Goal: Contribute content

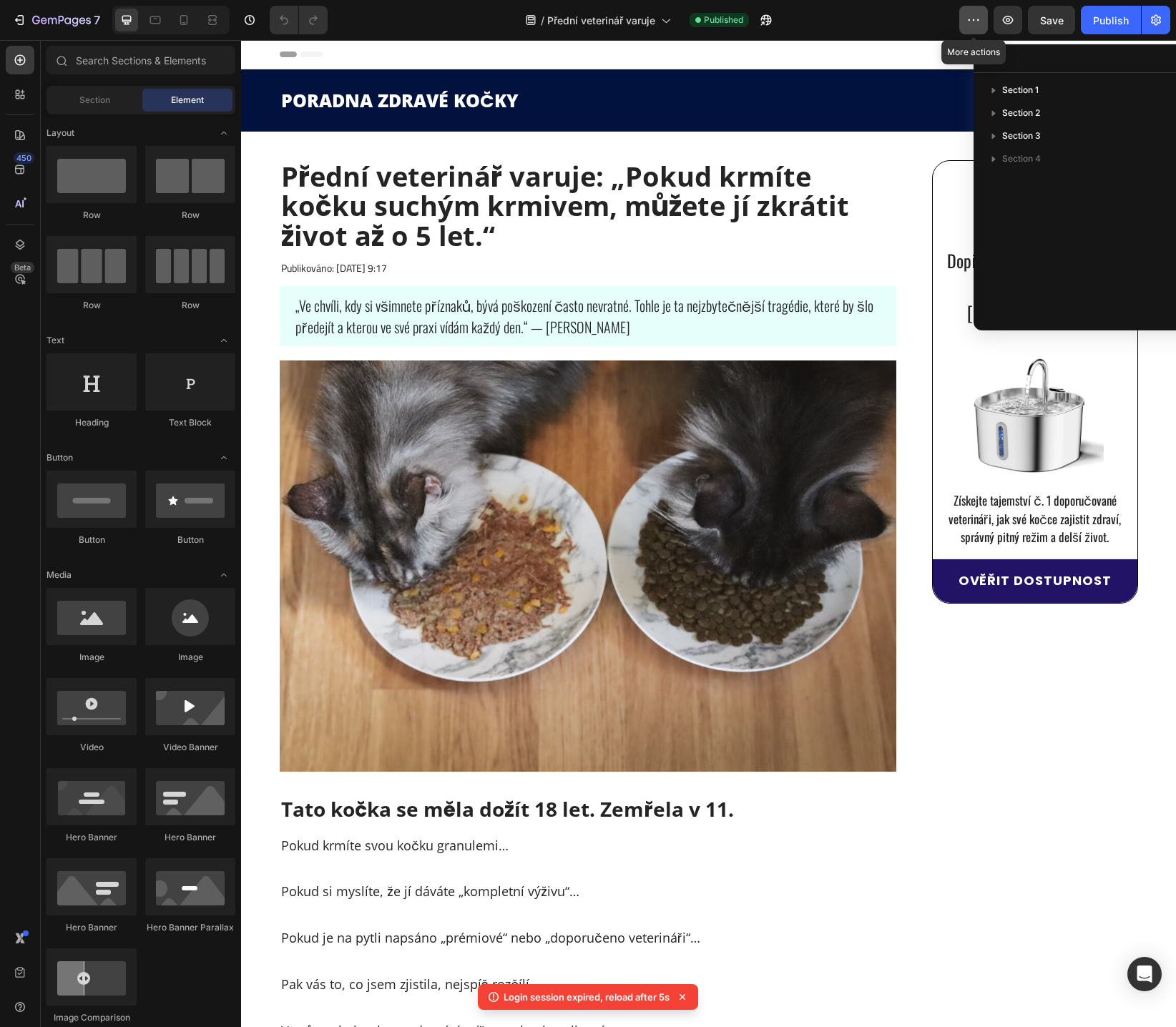
click at [972, 25] on icon "button" at bounding box center [974, 20] width 15 height 15
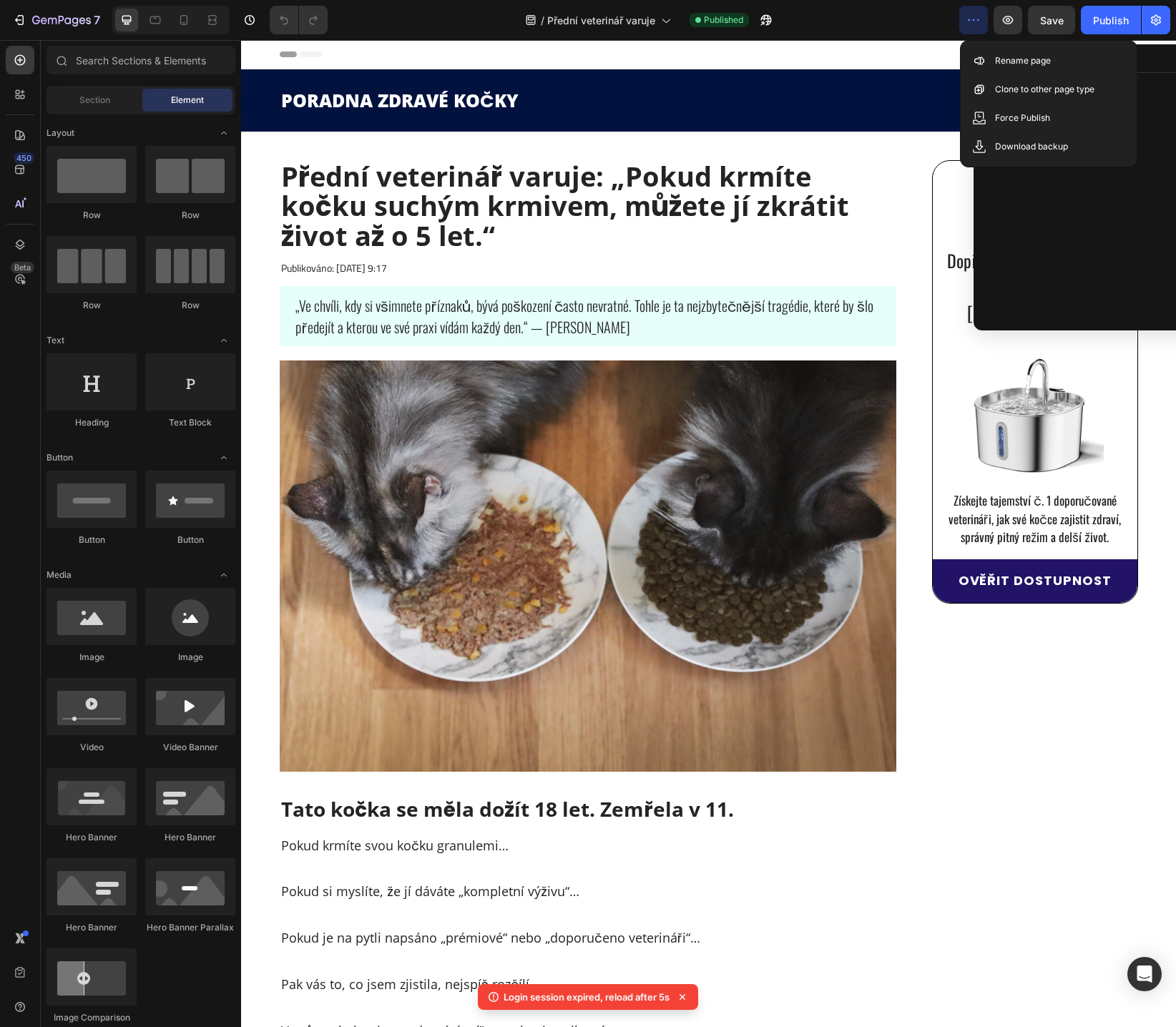
click at [972, 25] on icon "button" at bounding box center [974, 20] width 15 height 15
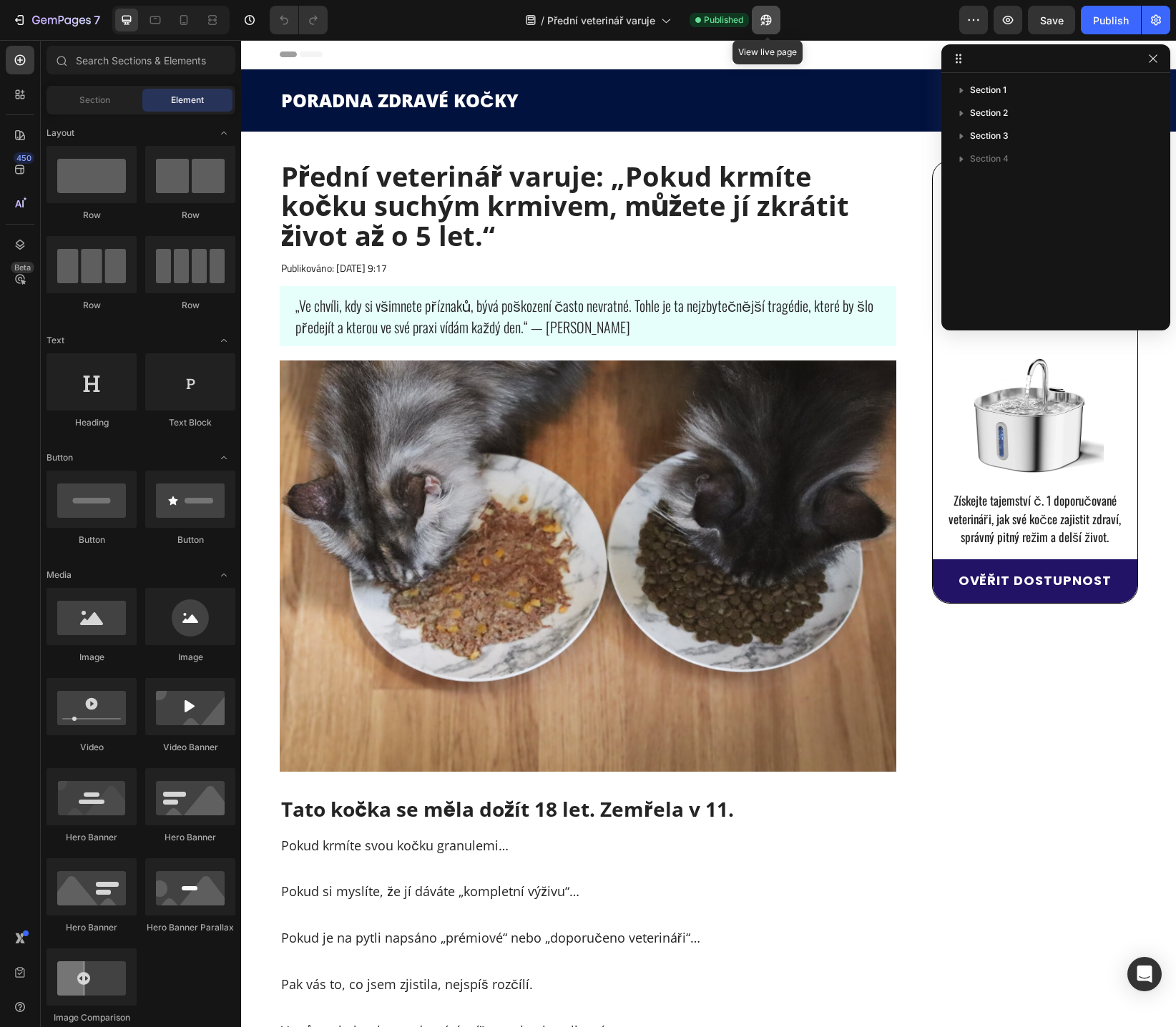
click at [766, 22] on icon "button" at bounding box center [766, 20] width 15 height 15
click at [538, 310] on p "„Ve chvíli, kdy si všimnete příznaků, bývá poškození často nevratné. Tohle je t…" at bounding box center [588, 316] width 586 height 43
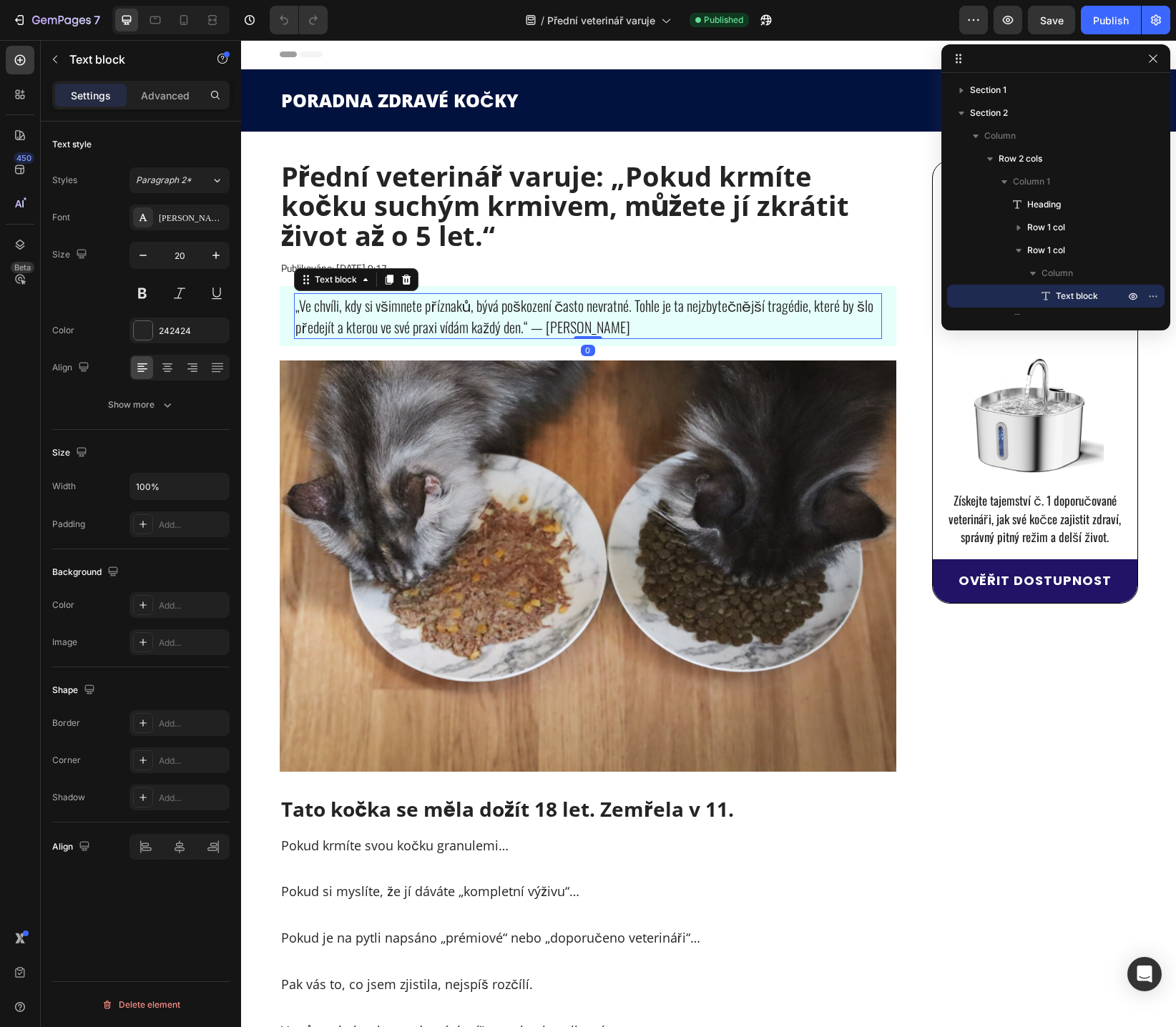
click at [541, 333] on p "„Ve chvíli, kdy si všimnete příznaků, bývá poškození často nevratné. Tohle je t…" at bounding box center [588, 316] width 586 height 43
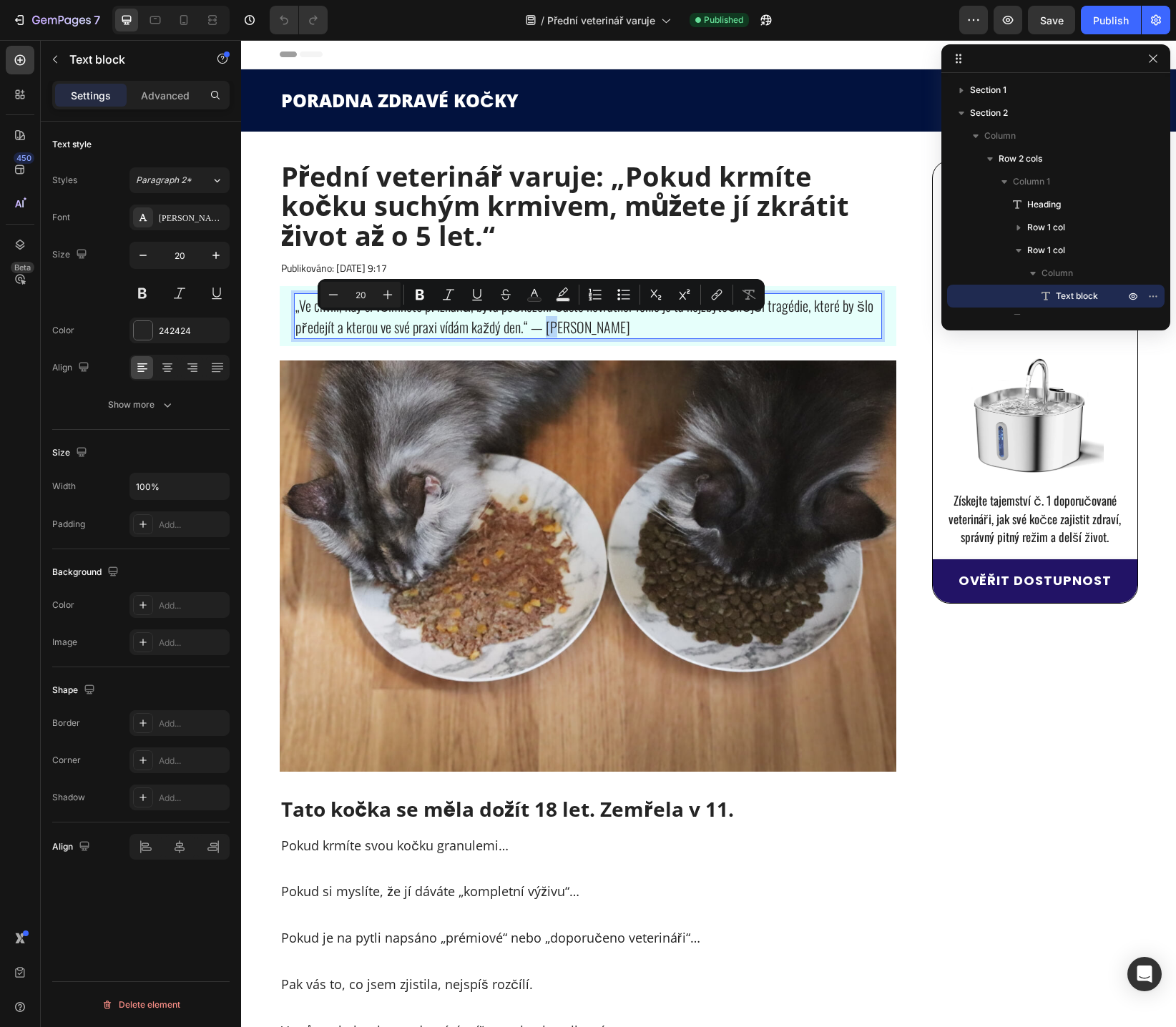
click at [537, 331] on p "„Ve chvíli, kdy si všimnete příznaků, bývá poškození často nevratné. Tohle je t…" at bounding box center [588, 316] width 586 height 43
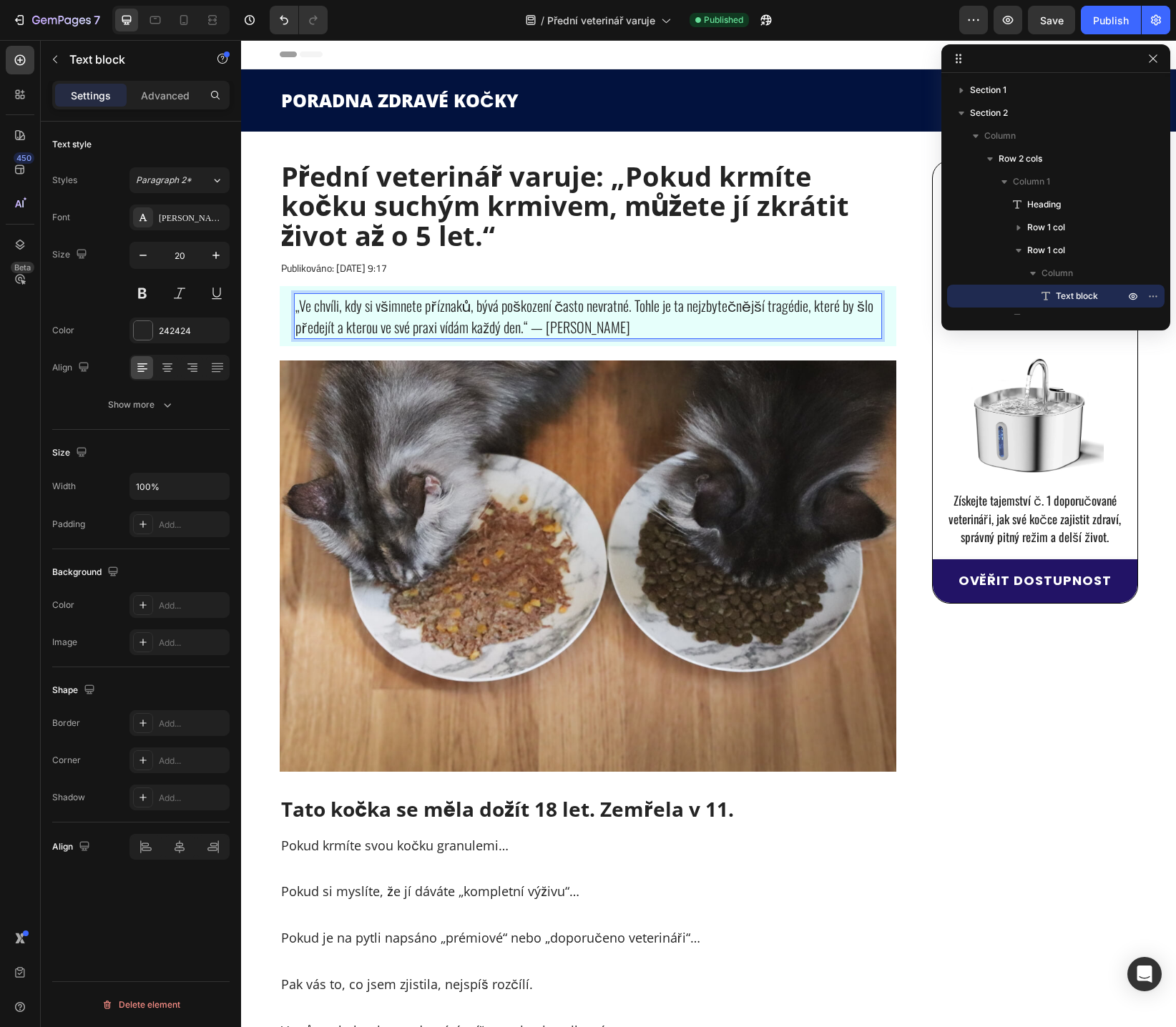
click at [594, 329] on p "„Ve chvíli, kdy si všimnete příznaků, bývá poškození často nevratné. Tohle je t…" at bounding box center [588, 316] width 586 height 43
drag, startPoint x: 606, startPoint y: 323, endPoint x: 638, endPoint y: 326, distance: 32.1
click at [638, 326] on p "„Ve chvíli, kdy si všimnete příznaků, bývá poškození často nevratné. Tohle je t…" at bounding box center [588, 316] width 586 height 43
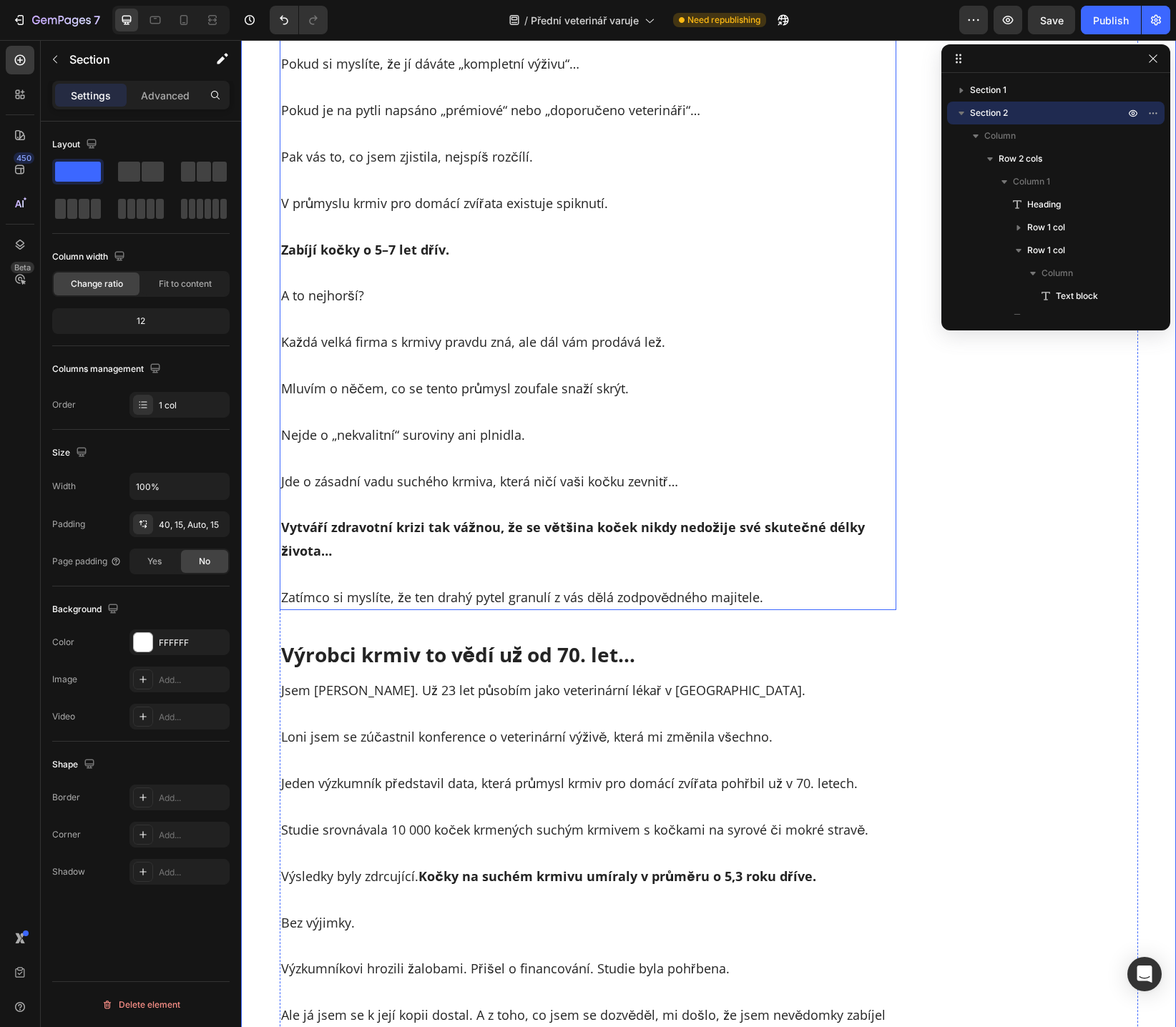
scroll to position [837, 0]
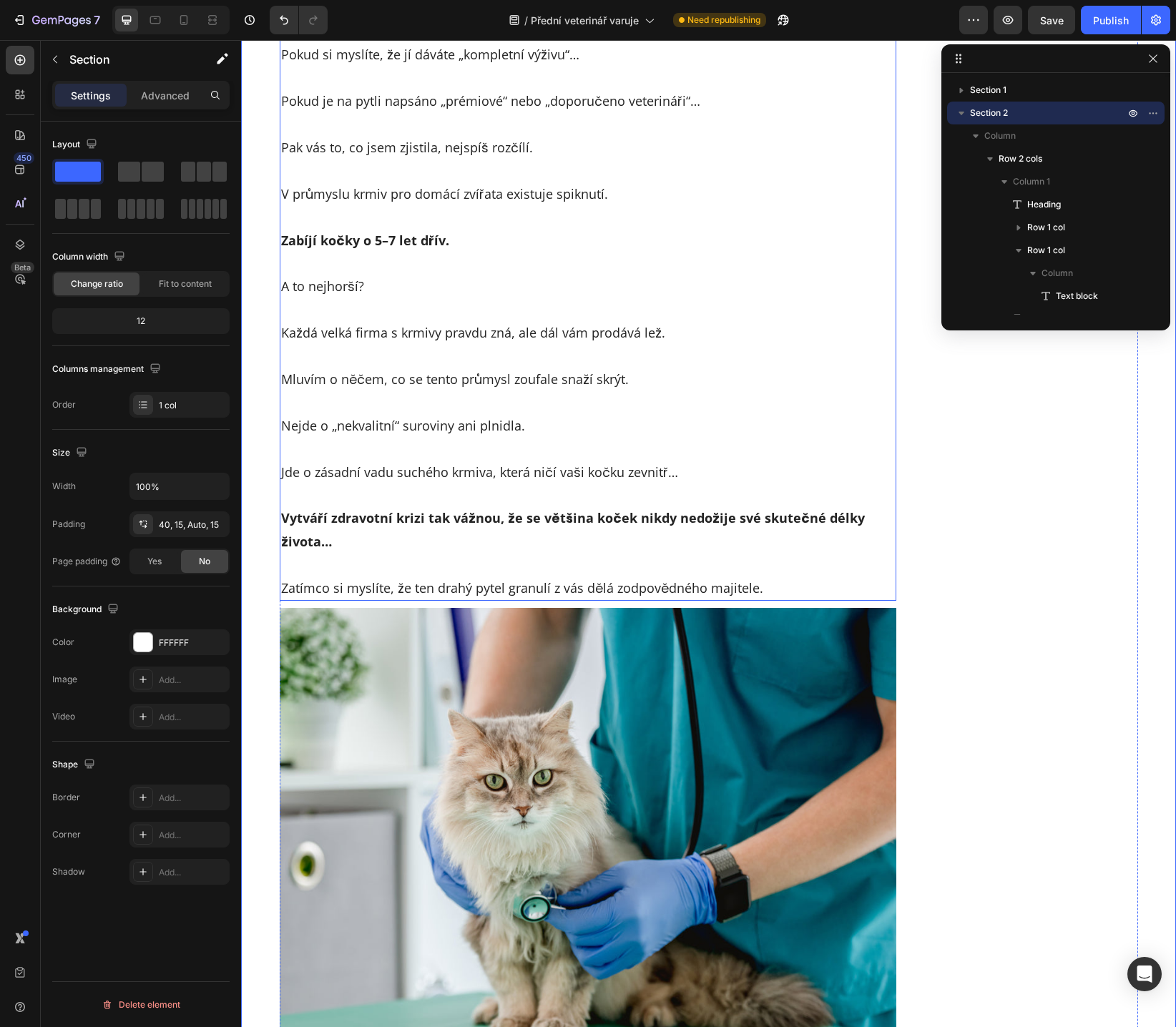
click at [321, 243] on strong "Zabíjí kočky o 5–7 let dřív." at bounding box center [365, 241] width 168 height 17
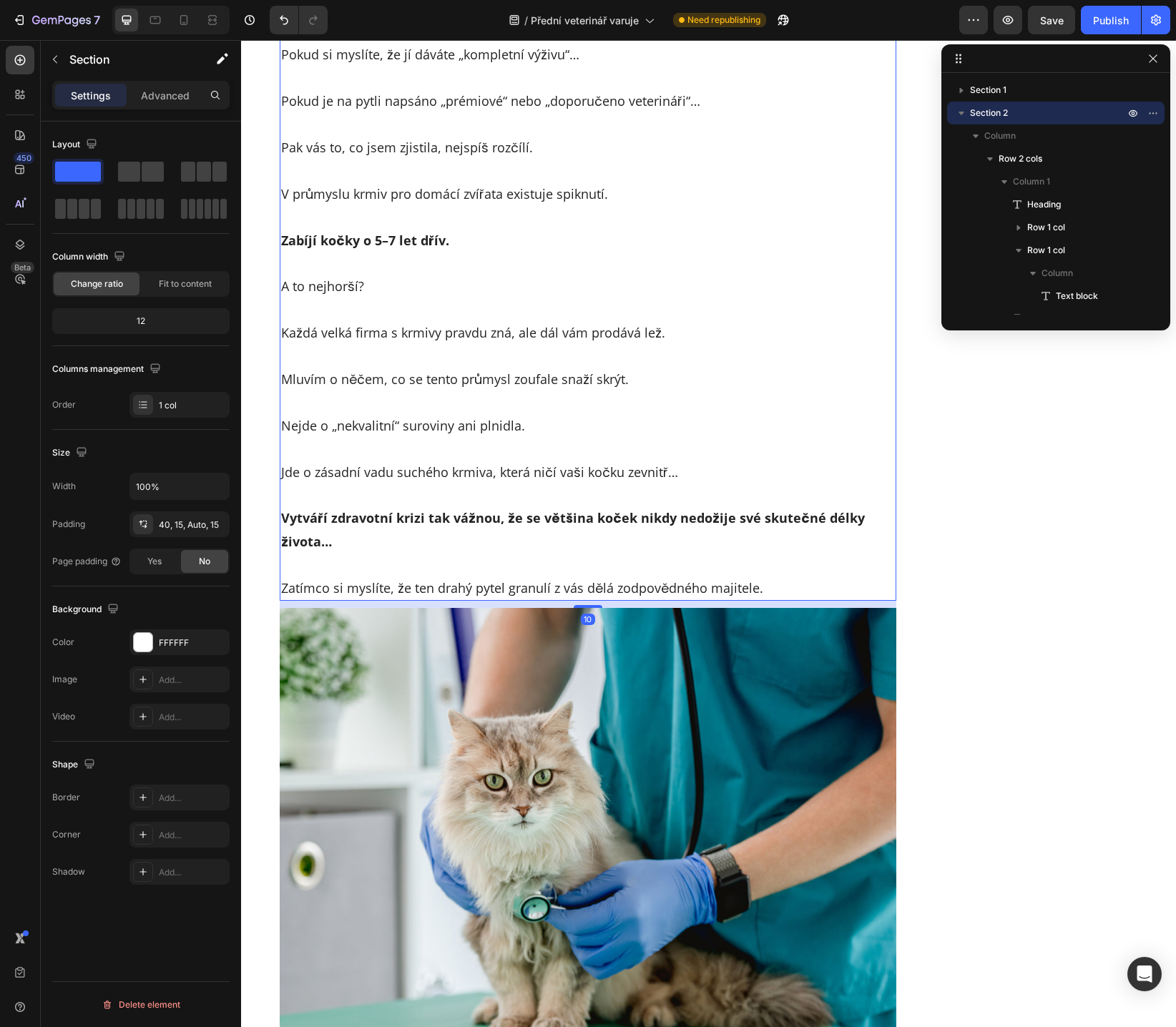
scroll to position [179, 0]
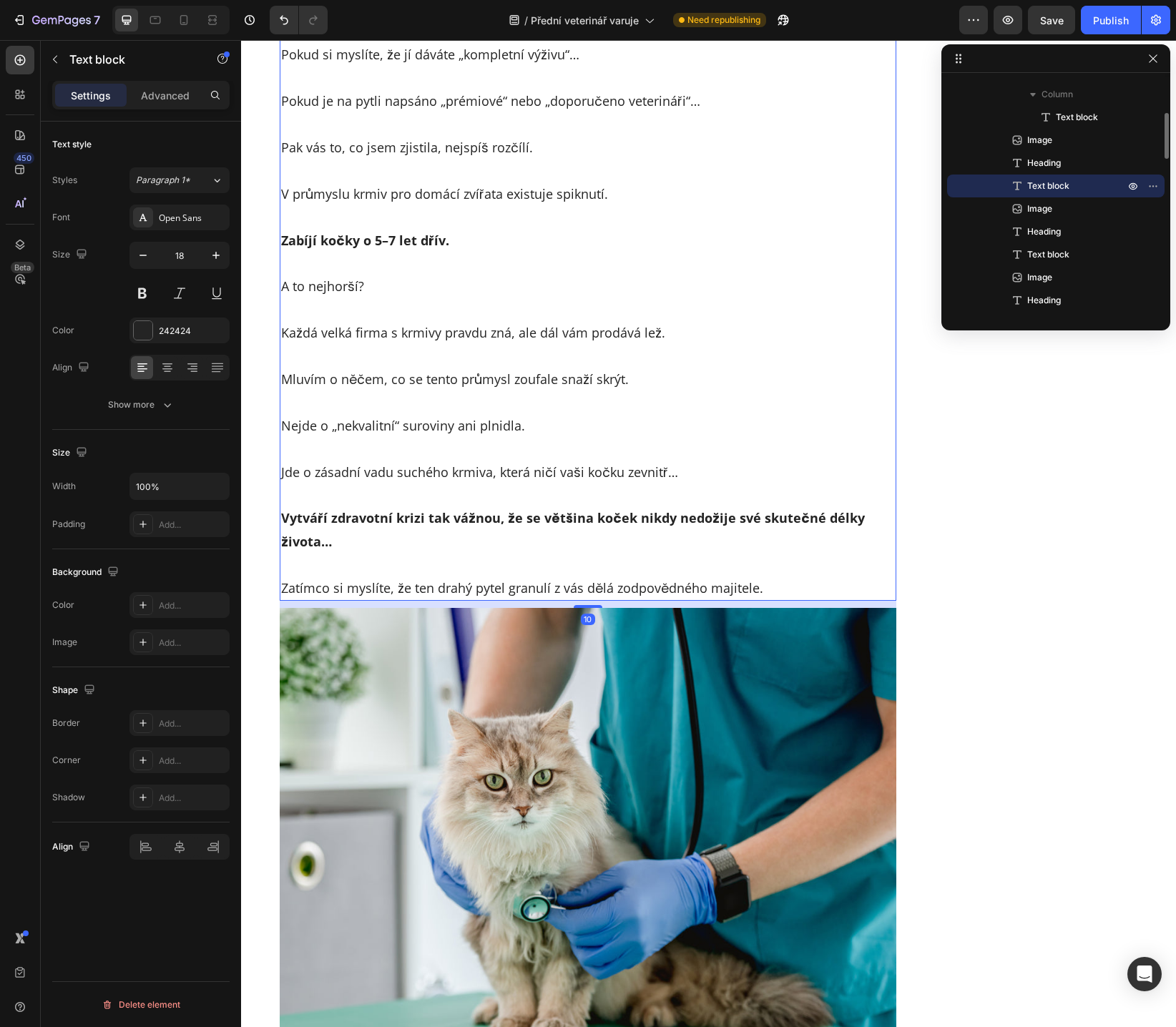
click at [297, 242] on strong "Zabíjí kočky o 5–7 let dřív." at bounding box center [365, 241] width 168 height 17
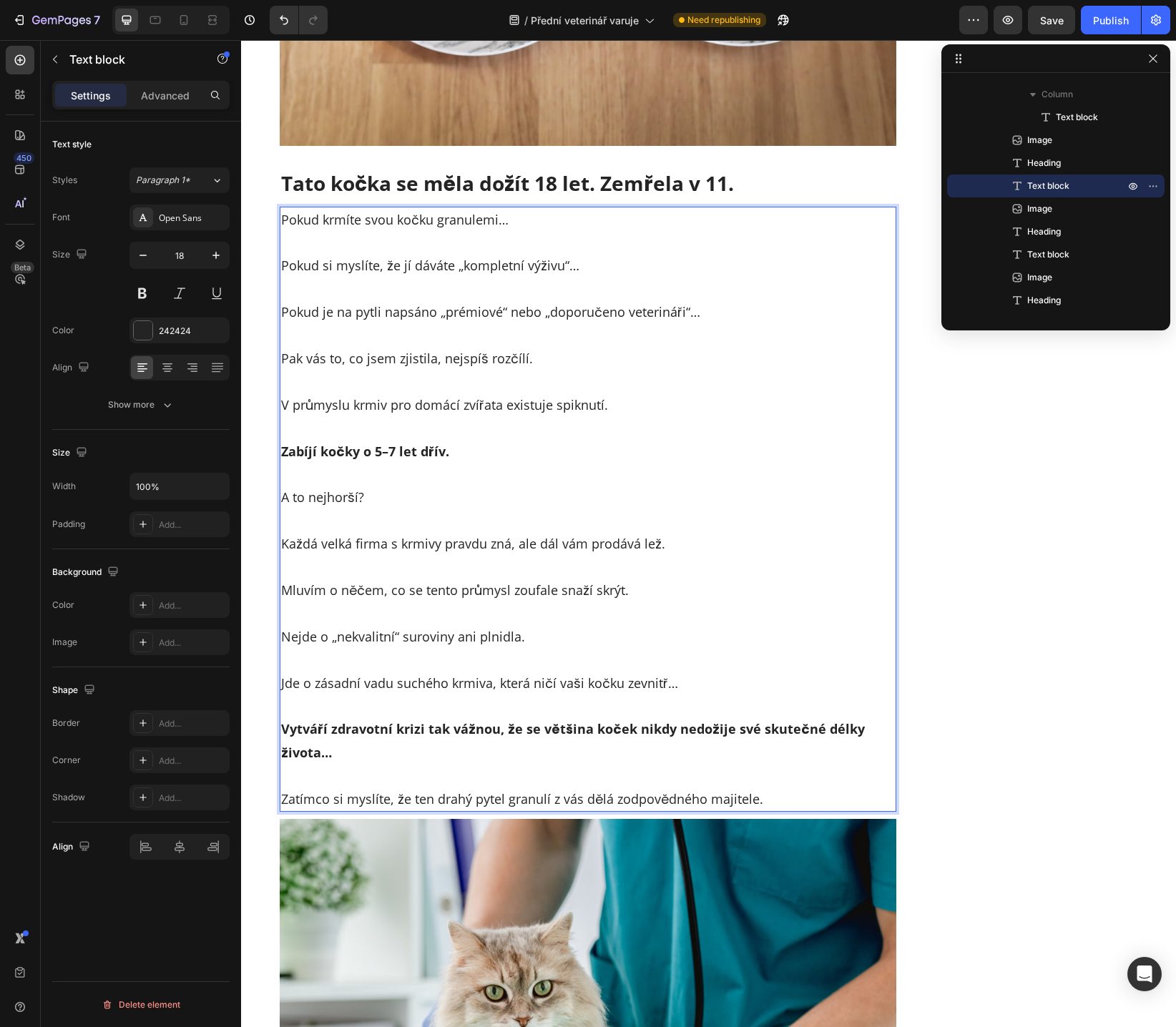
scroll to position [552, 0]
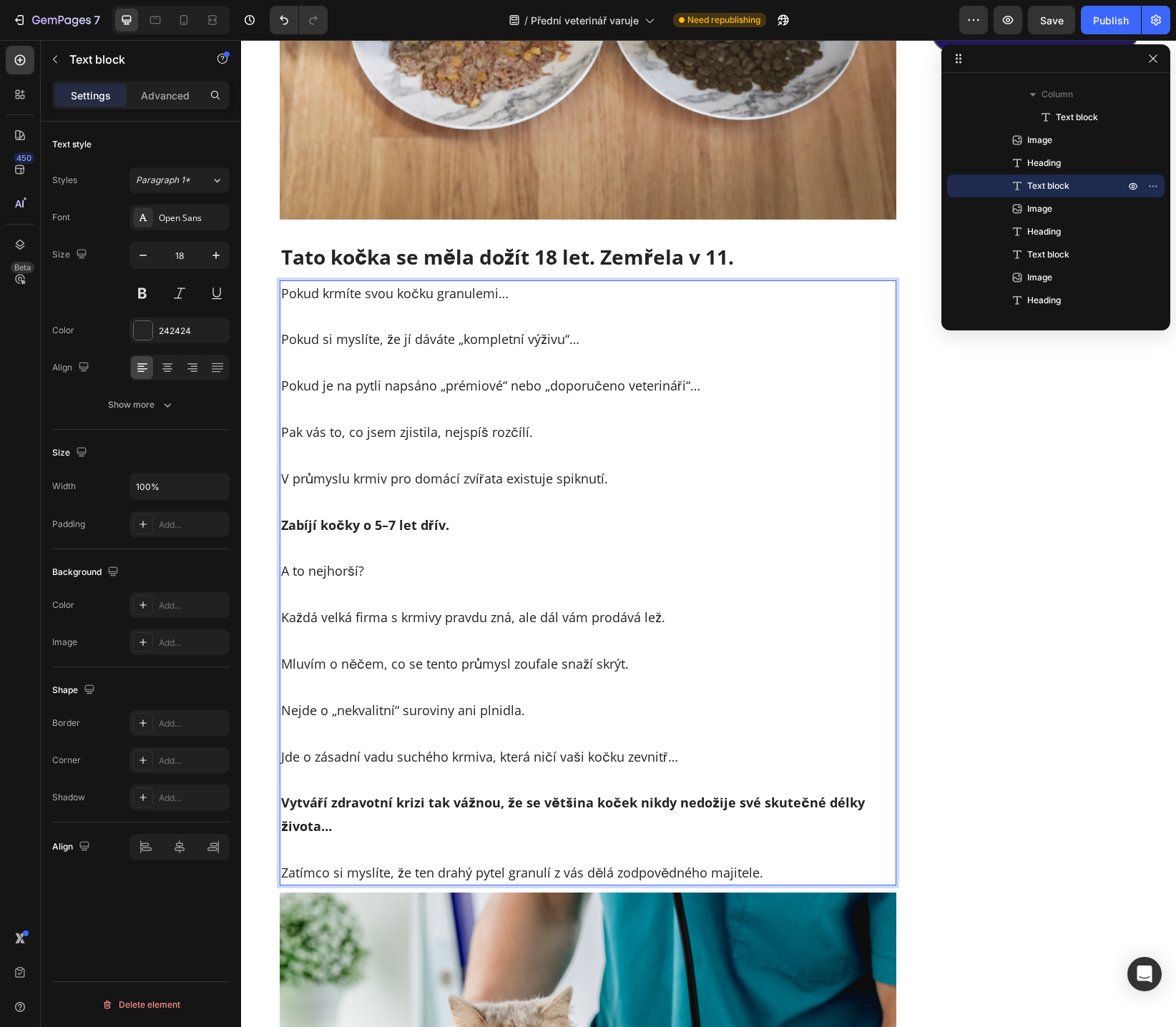
click at [367, 293] on p "Pokud krmíte svou kočku granulemi…" at bounding box center [588, 293] width 615 height 23
click at [344, 295] on p "Pokud krmíte svou kočku granulemi…" at bounding box center [588, 293] width 615 height 23
click at [389, 296] on p "Pokud krmíte svou kočku granulemi…" at bounding box center [588, 293] width 615 height 23
click at [440, 294] on p "Pokud krmíte svou kočku granulemi…" at bounding box center [588, 293] width 615 height 23
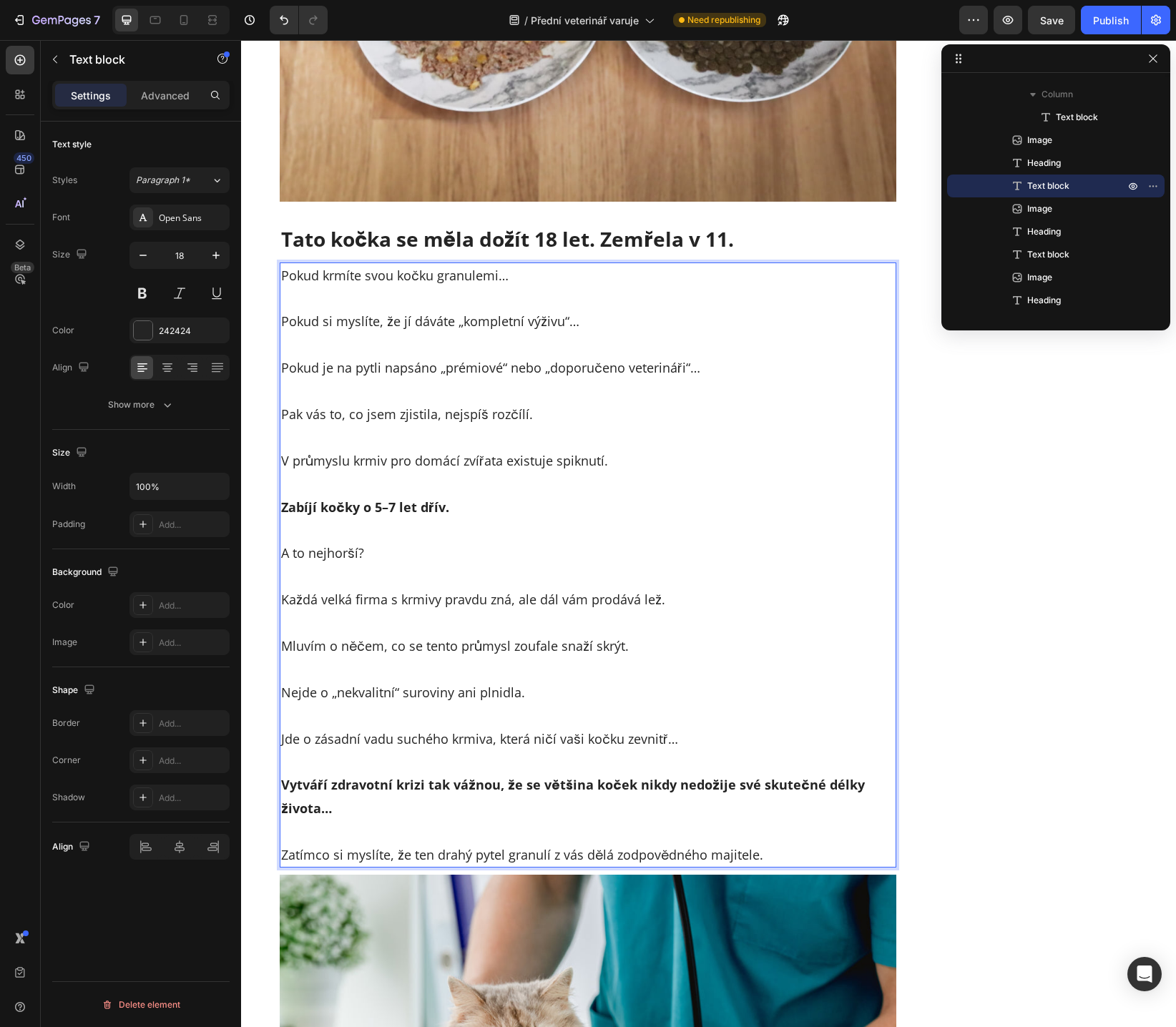
click at [286, 509] on strong "Zabíjí kočky o 5–7 let dřív." at bounding box center [365, 507] width 168 height 17
click at [719, 645] on p "Mluvím o něčem, co se tento průmysl zoufale snaží skrýt." at bounding box center [588, 646] width 615 height 23
click at [1100, 10] on button "Publish" at bounding box center [1110, 19] width 60 height 28
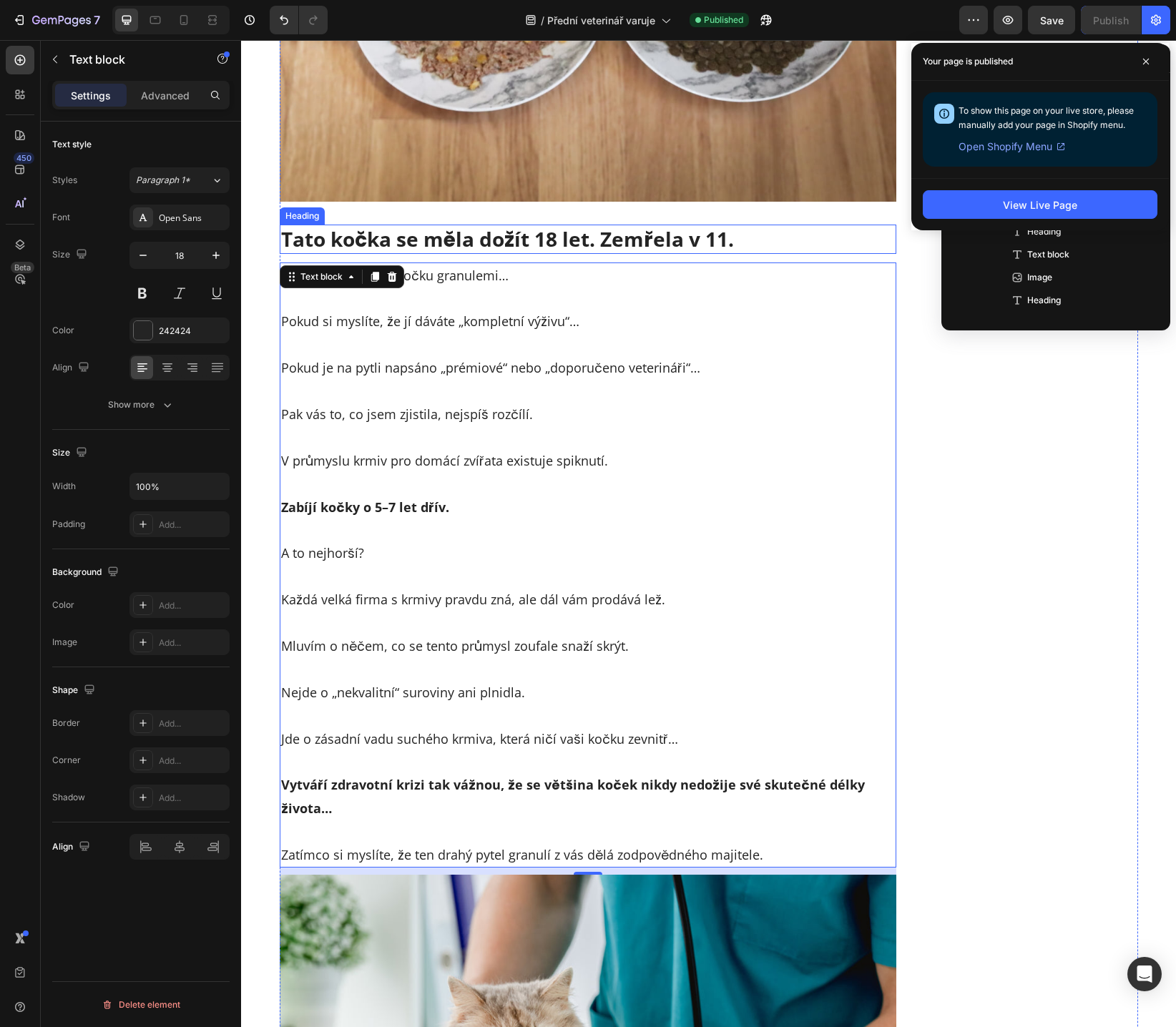
click at [457, 241] on h2 "Tato kočka se měla dožít 18 let. Zemřela v 11." at bounding box center [588, 238] width 617 height 28
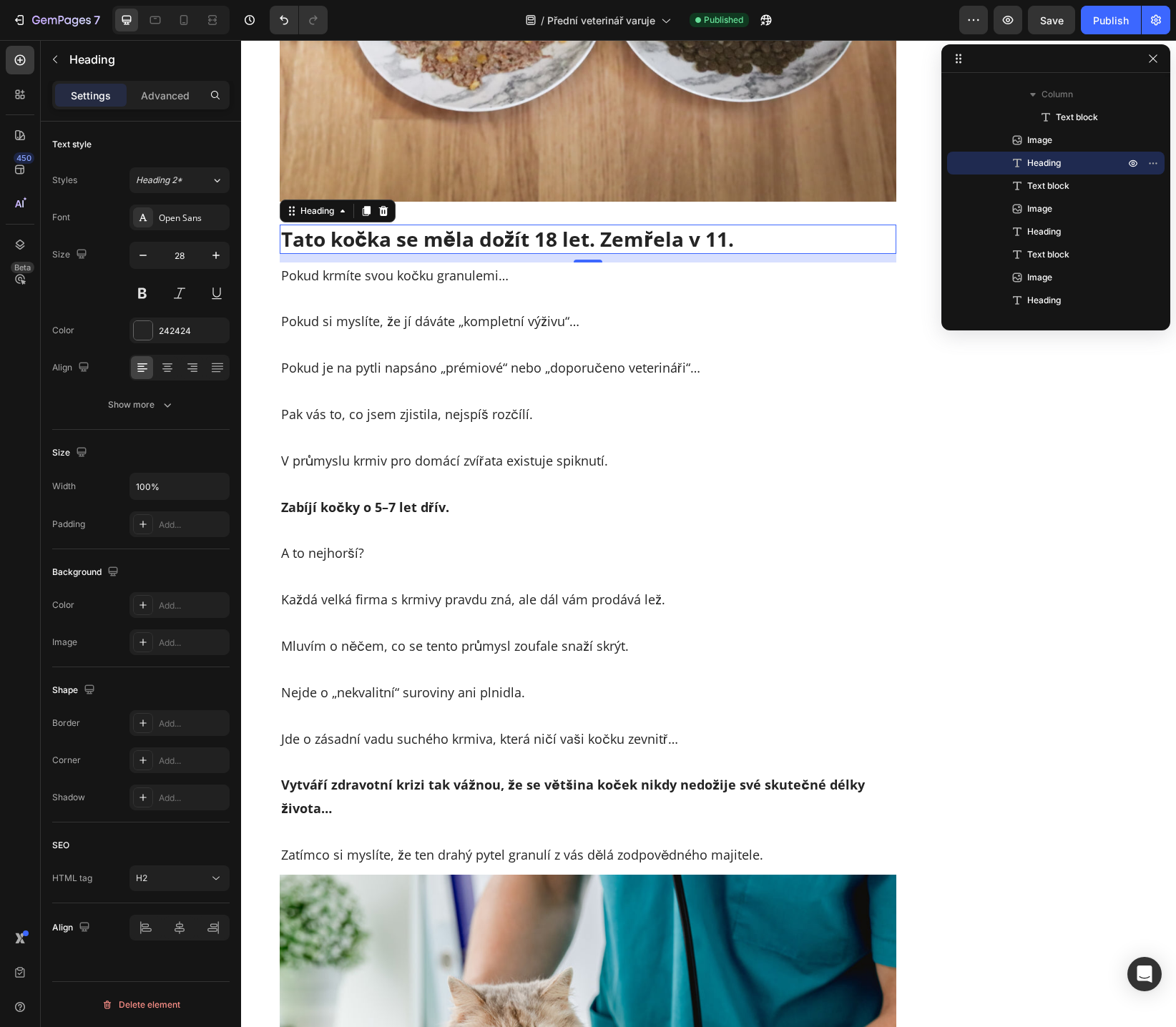
click at [673, 237] on h2 "Tato kočka se měla dožít 18 let. Zemřela v 11." at bounding box center [588, 238] width 617 height 28
click at [599, 245] on p "Tato kočka se měla dožít 18 let. Zemřela v 11." at bounding box center [588, 239] width 615 height 26
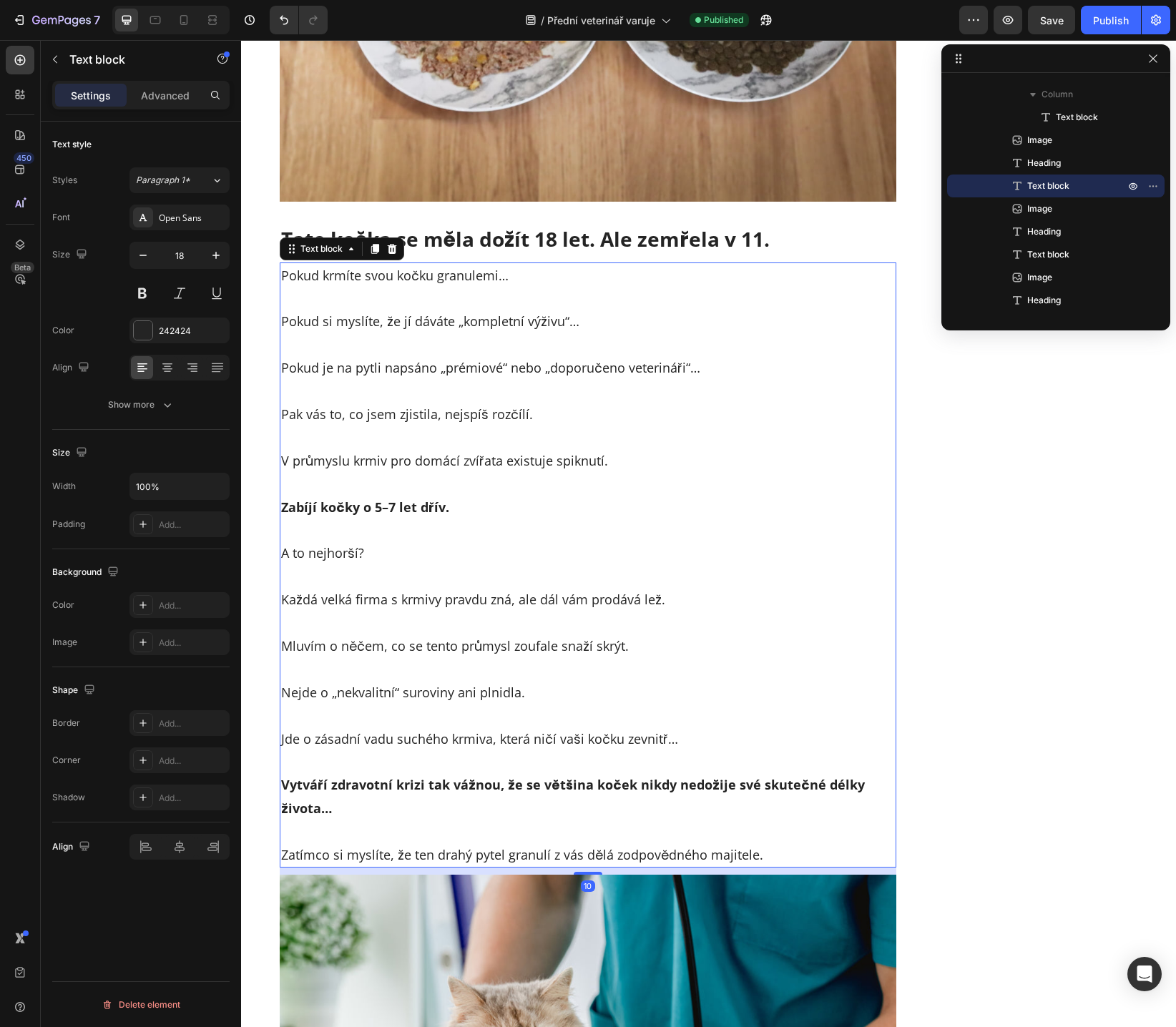
click at [480, 337] on p "Rich Text Editor. Editing area: main" at bounding box center [588, 345] width 615 height 23
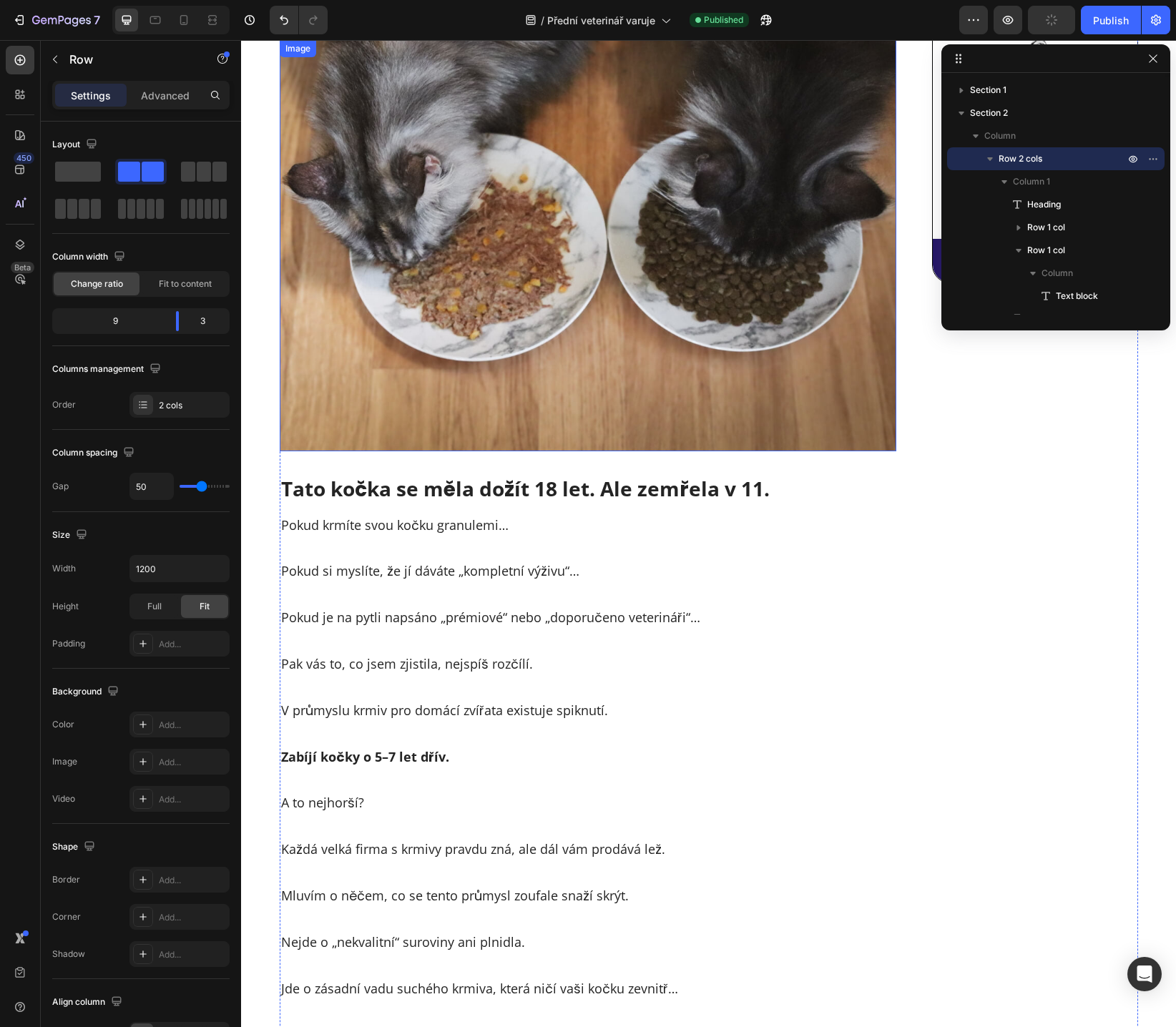
scroll to position [0, 0]
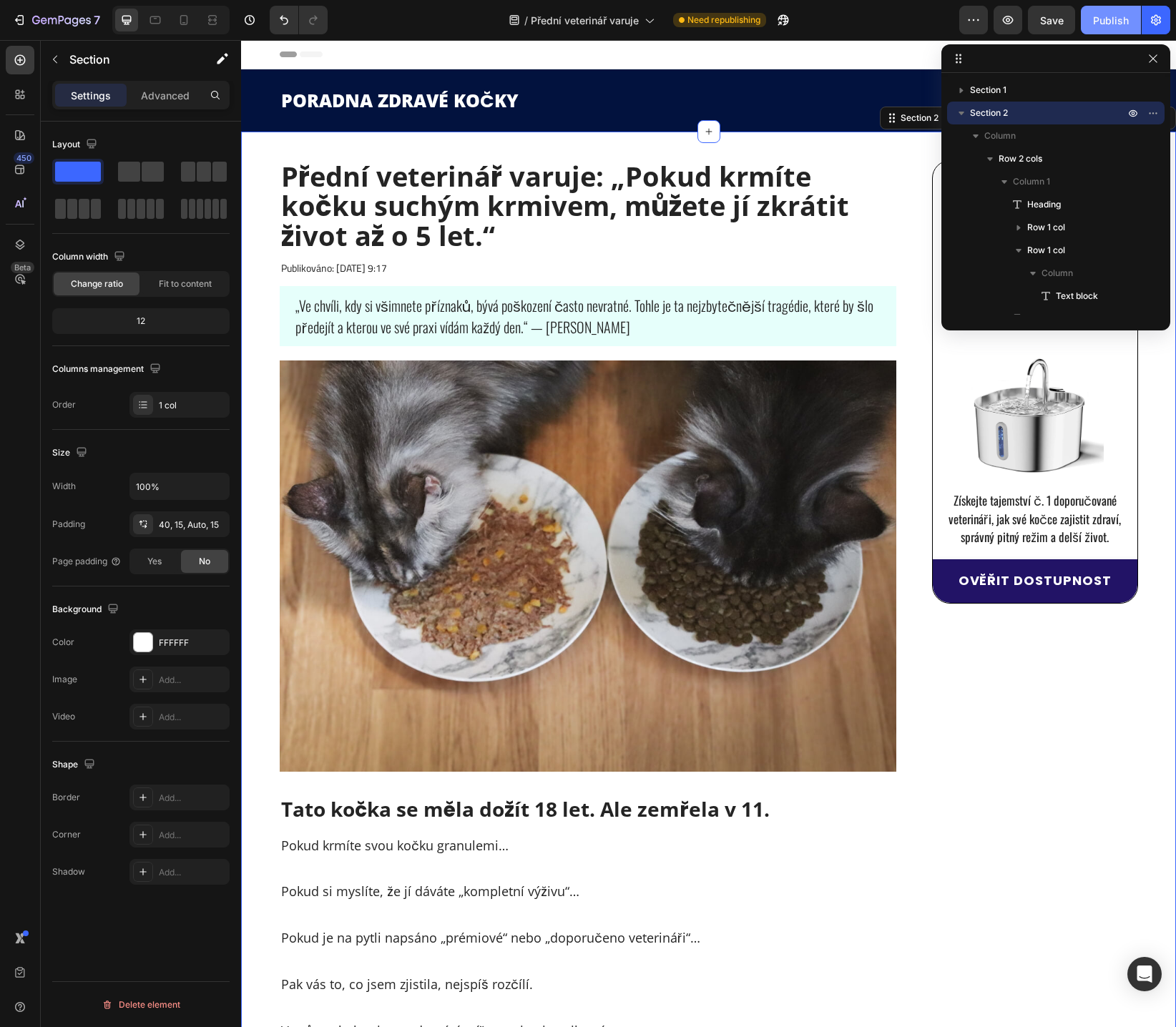
click at [1085, 21] on button "Publish" at bounding box center [1110, 19] width 60 height 28
